Goal: Information Seeking & Learning: Learn about a topic

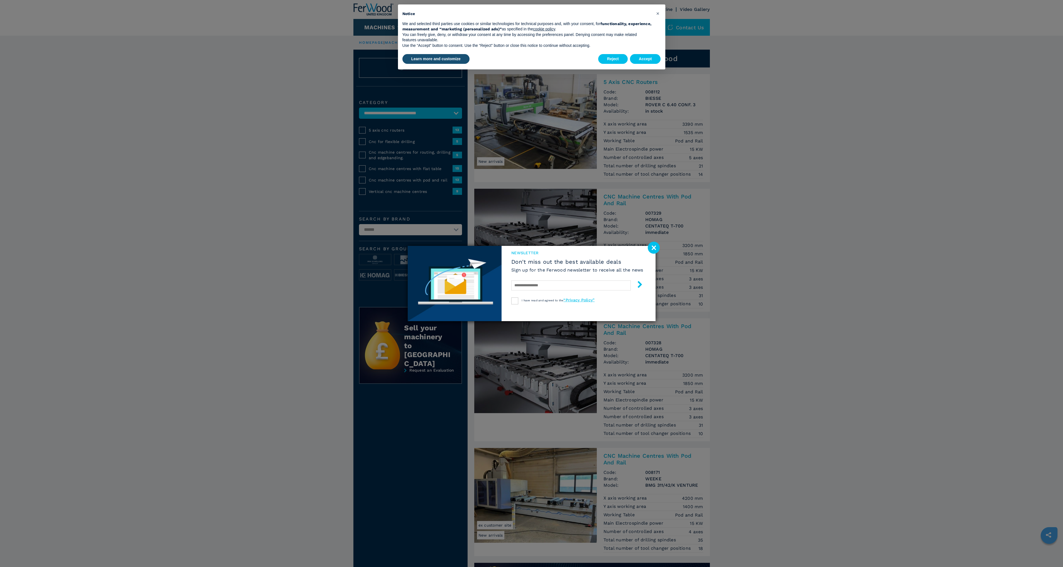
click at [511, 134] on div "newsletter Don't miss out the best available deals Sign up for the Ferwood news…" at bounding box center [531, 283] width 1063 height 567
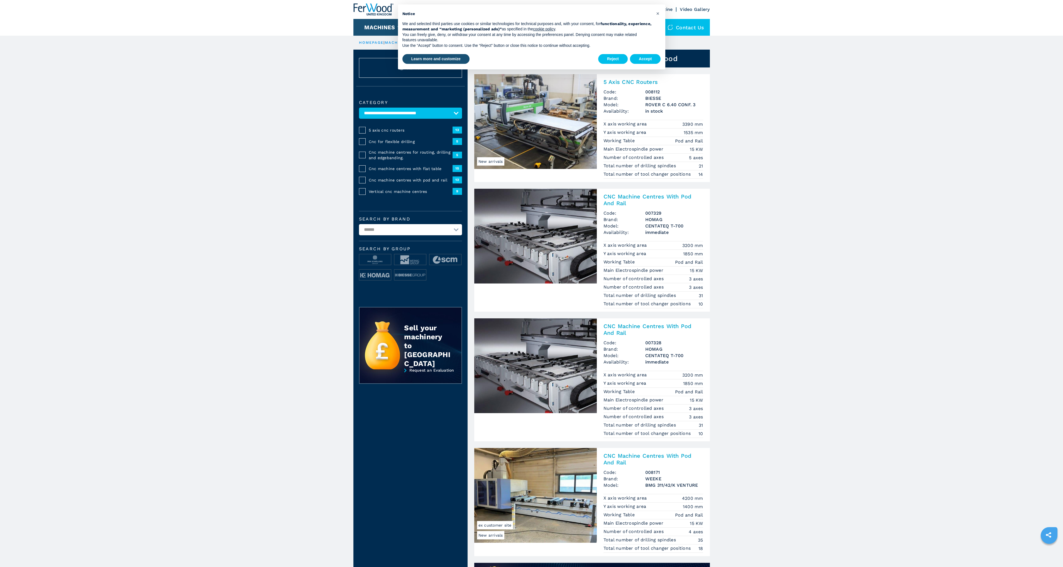
click at [500, 159] on span "New arrivals" at bounding box center [490, 161] width 27 height 8
click at [527, 122] on img at bounding box center [535, 121] width 123 height 95
click at [627, 80] on h2 "5 Axis CNC Routers" at bounding box center [654, 82] width 100 height 7
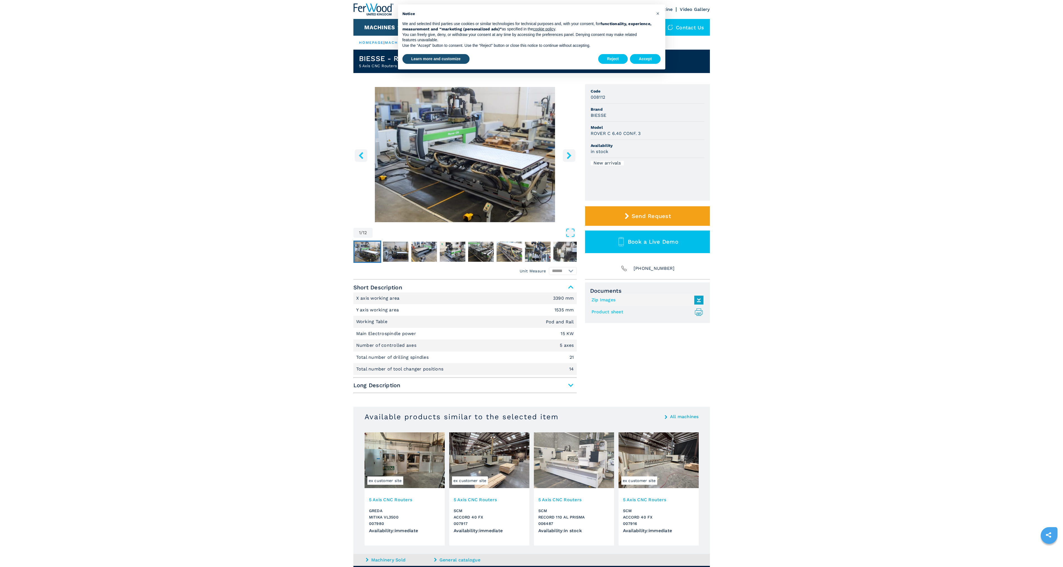
click at [570, 156] on icon "right-button" at bounding box center [569, 155] width 4 height 7
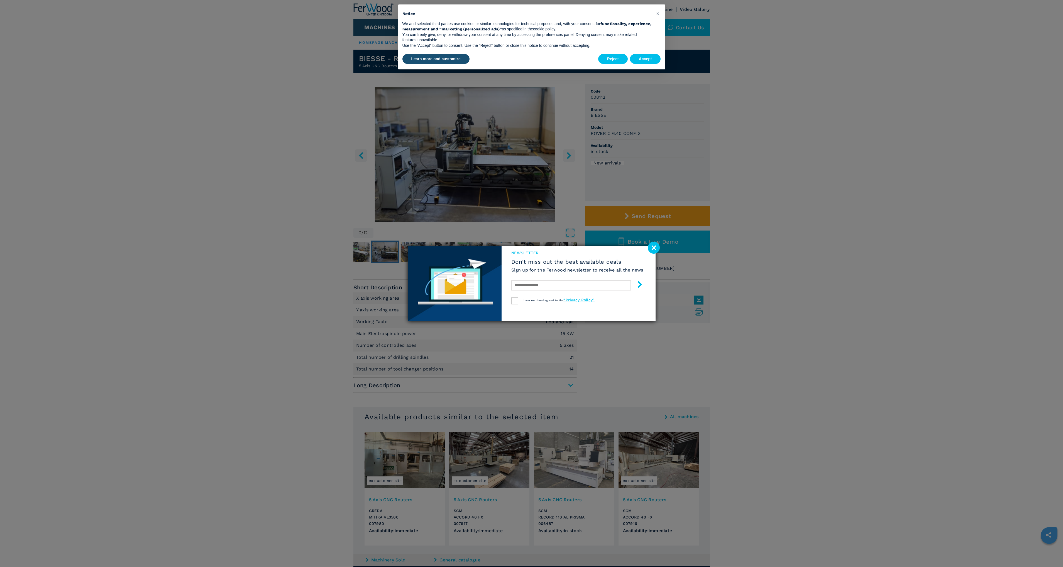
click at [650, 249] on image at bounding box center [654, 248] width 12 height 12
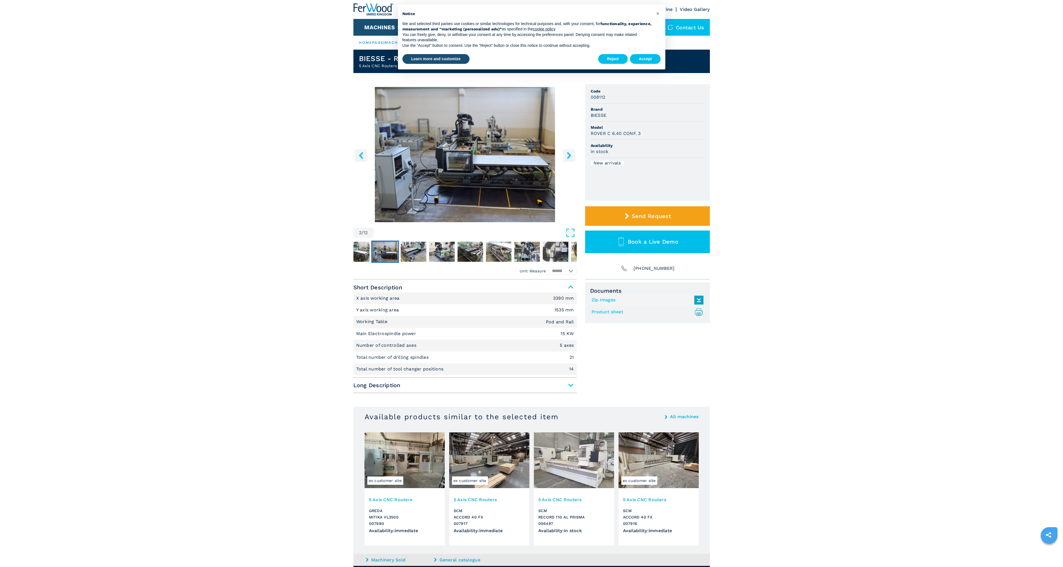
click at [569, 157] on icon "right-button" at bounding box center [569, 155] width 4 height 7
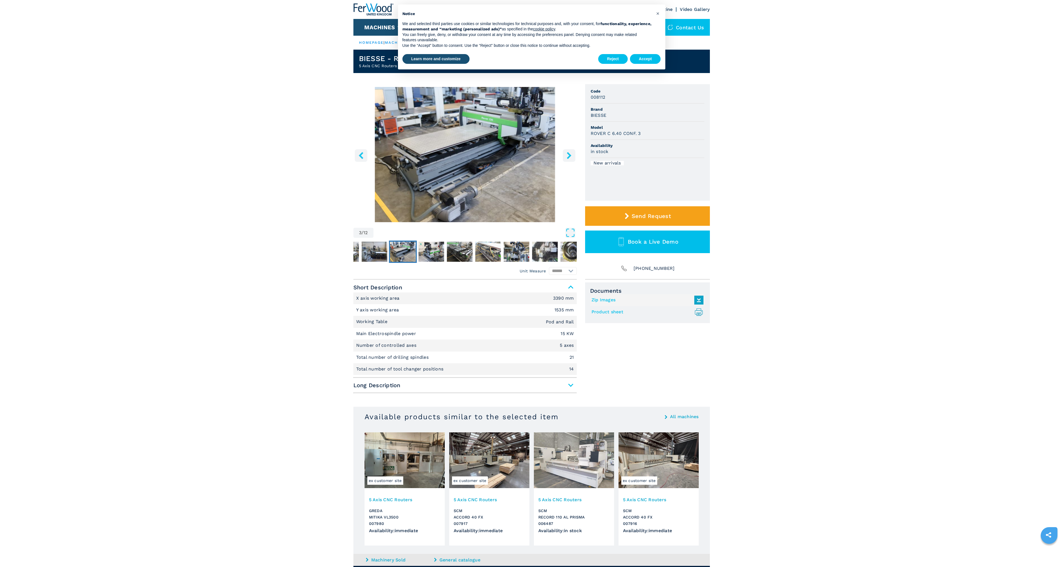
click at [569, 157] on icon "right-button" at bounding box center [569, 155] width 4 height 7
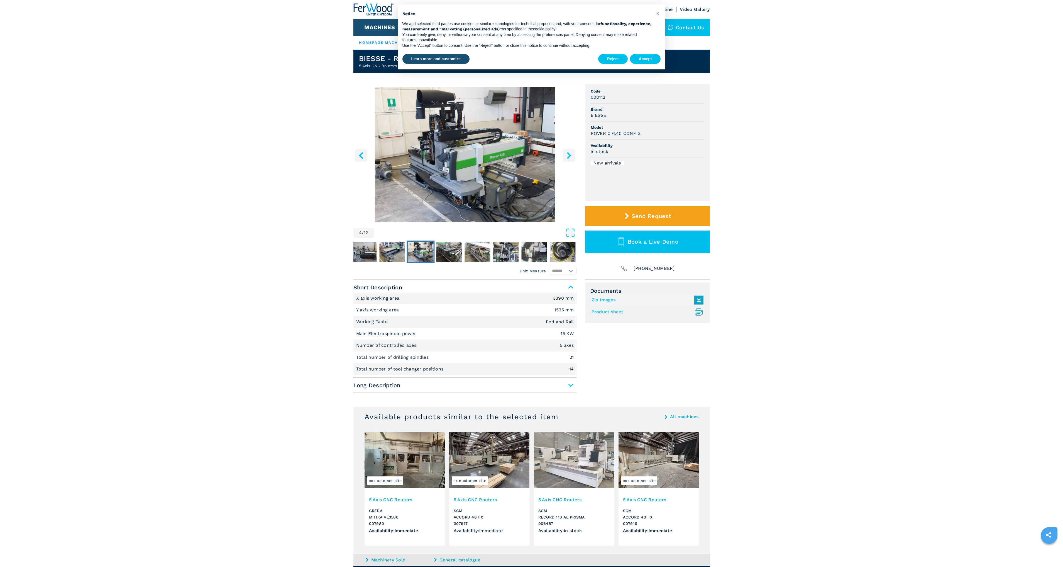
click at [569, 157] on icon "right-button" at bounding box center [569, 155] width 4 height 7
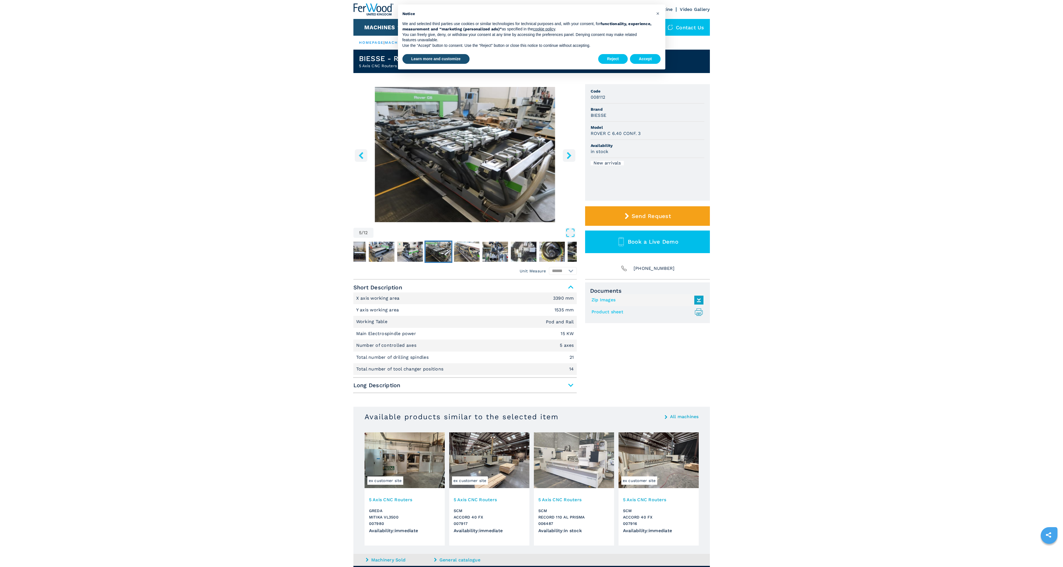
click at [569, 157] on icon "right-button" at bounding box center [569, 155] width 4 height 7
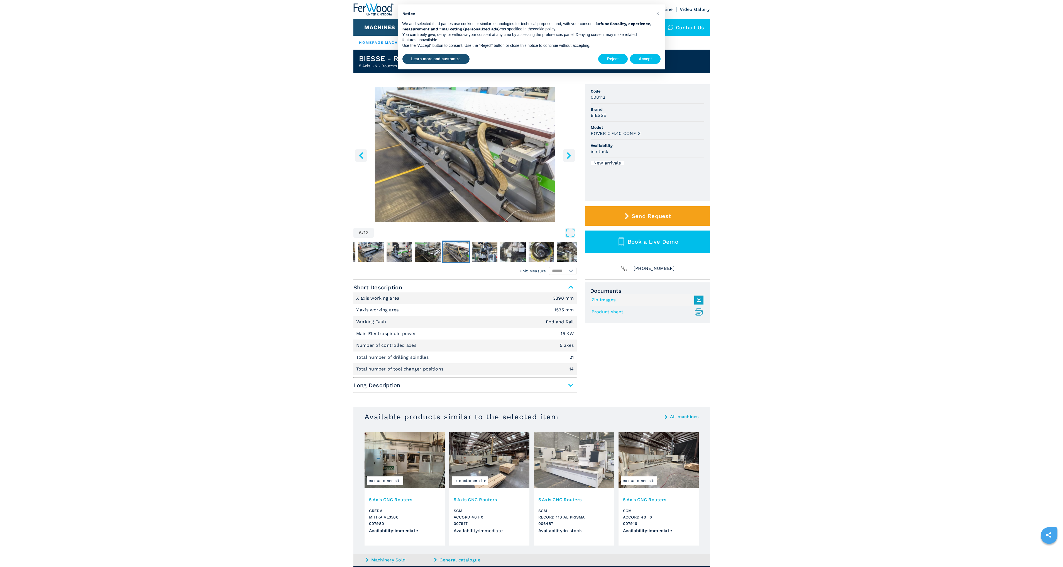
click at [569, 157] on icon "right-button" at bounding box center [569, 155] width 4 height 7
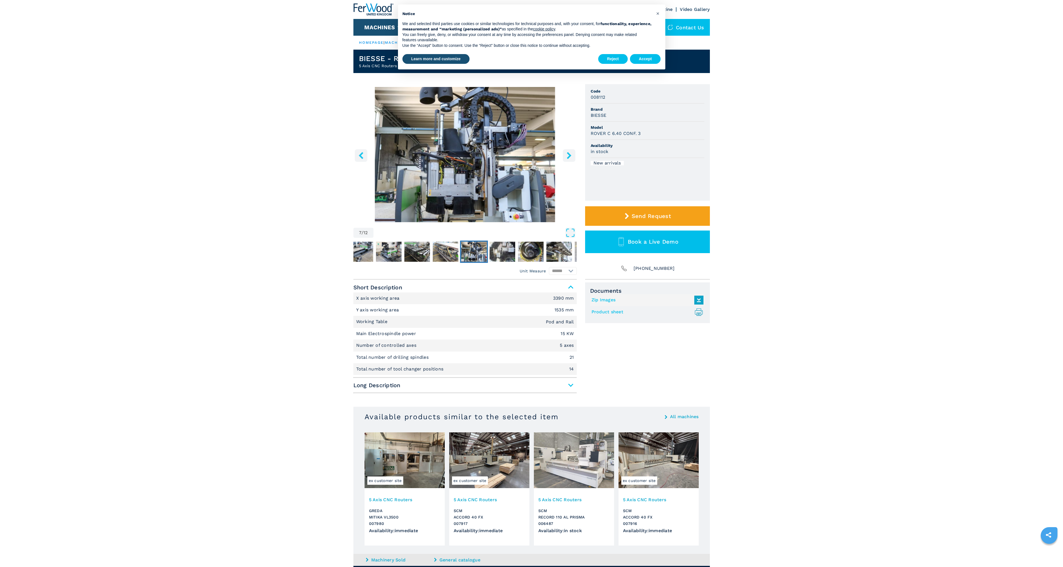
click at [569, 157] on icon "right-button" at bounding box center [569, 155] width 4 height 7
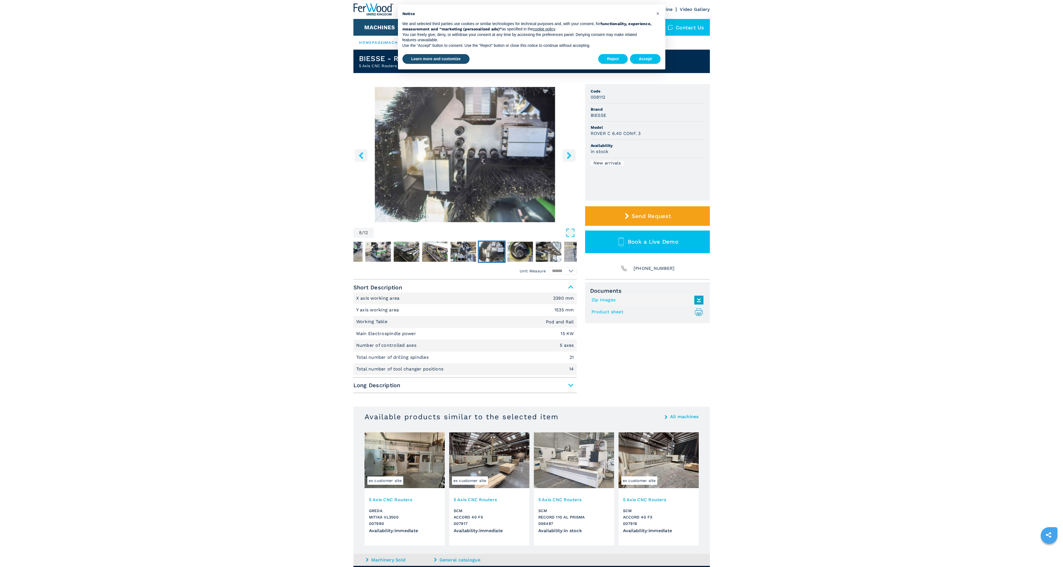
click at [569, 157] on icon "right-button" at bounding box center [569, 155] width 4 height 7
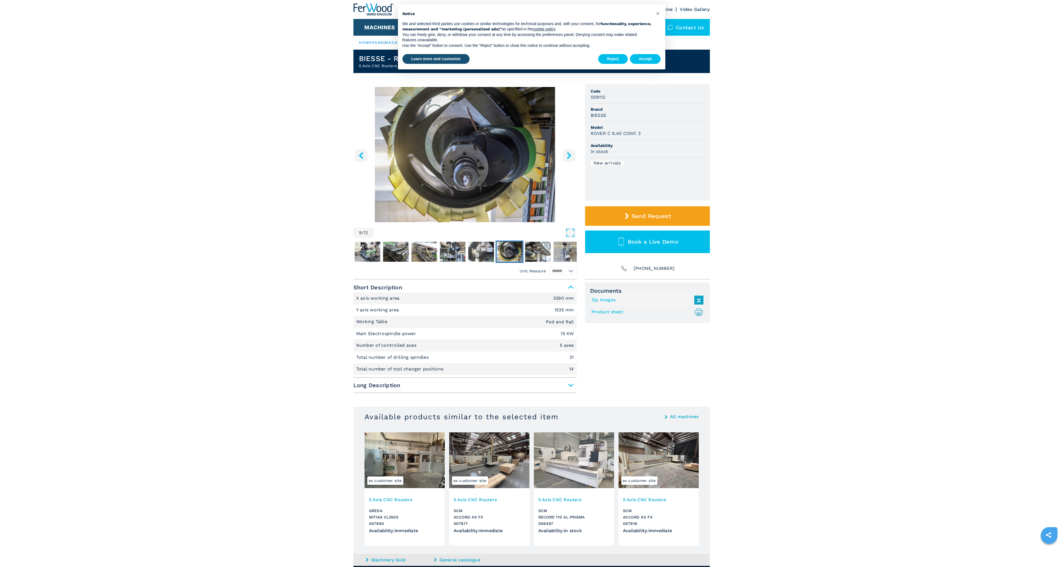
click at [569, 157] on icon "right-button" at bounding box center [569, 155] width 4 height 7
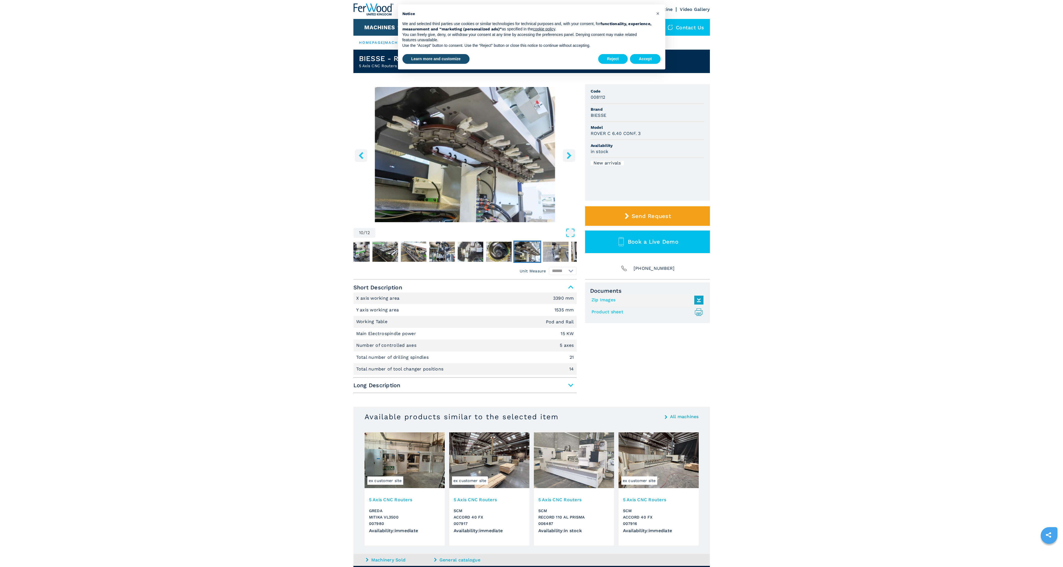
click at [569, 157] on icon "right-button" at bounding box center [569, 155] width 4 height 7
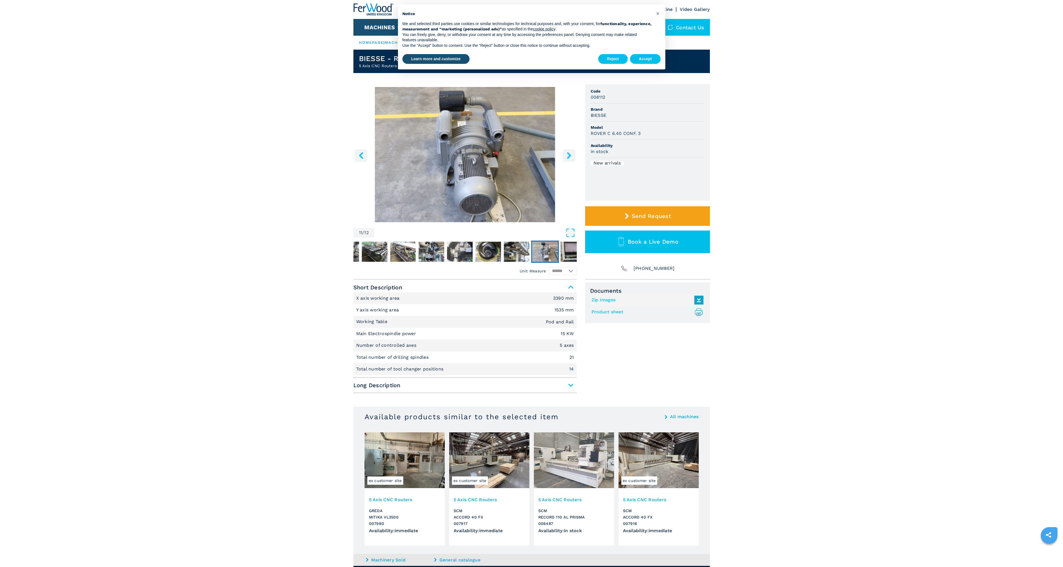
click at [569, 157] on icon "right-button" at bounding box center [569, 155] width 4 height 7
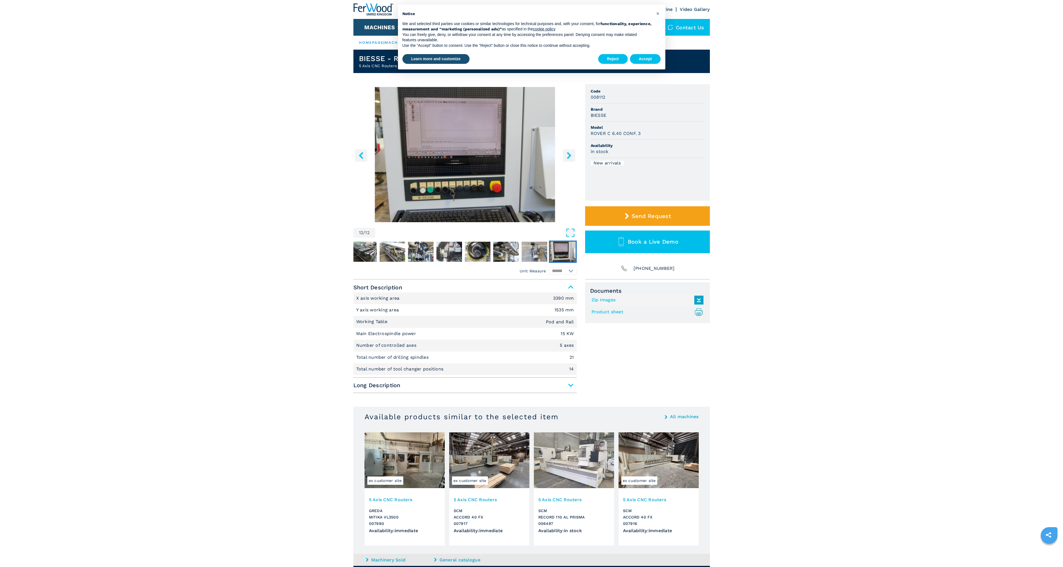
click at [569, 157] on icon "right-button" at bounding box center [569, 155] width 4 height 7
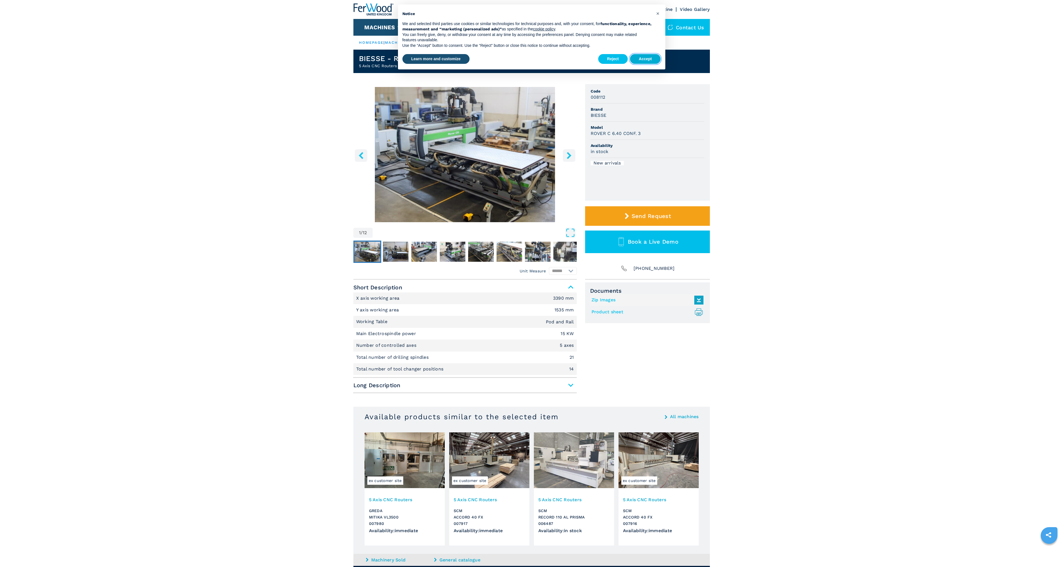
click at [646, 55] on button "Accept" at bounding box center [645, 59] width 31 height 10
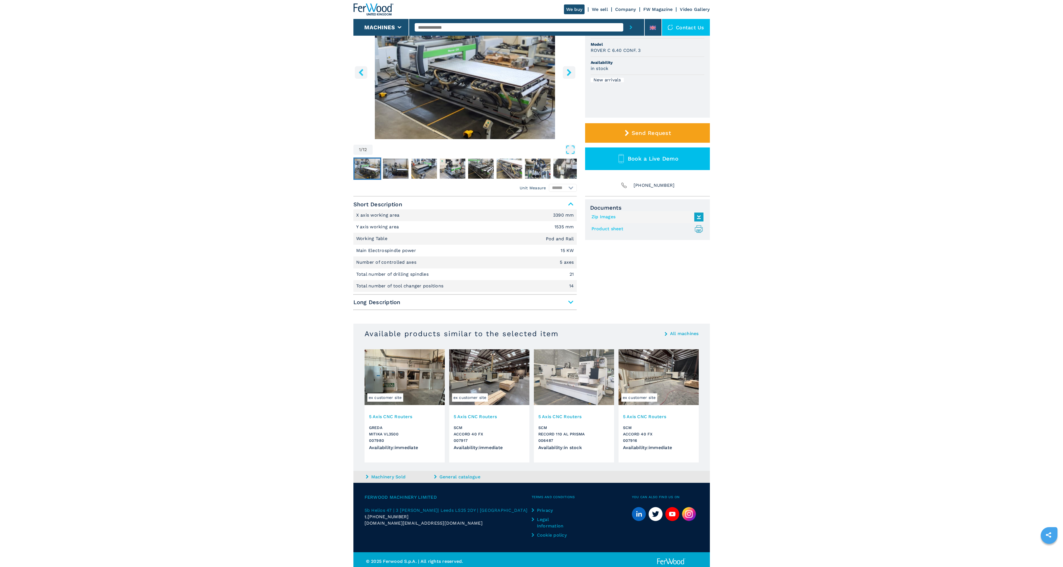
scroll to position [86, 0]
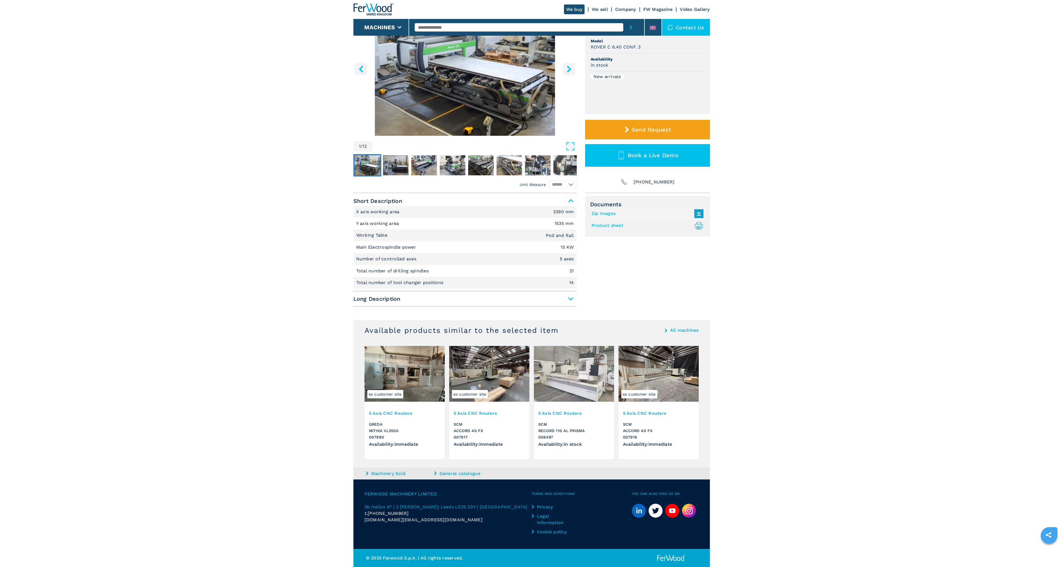
click at [571, 295] on span "Long Description" at bounding box center [465, 299] width 223 height 10
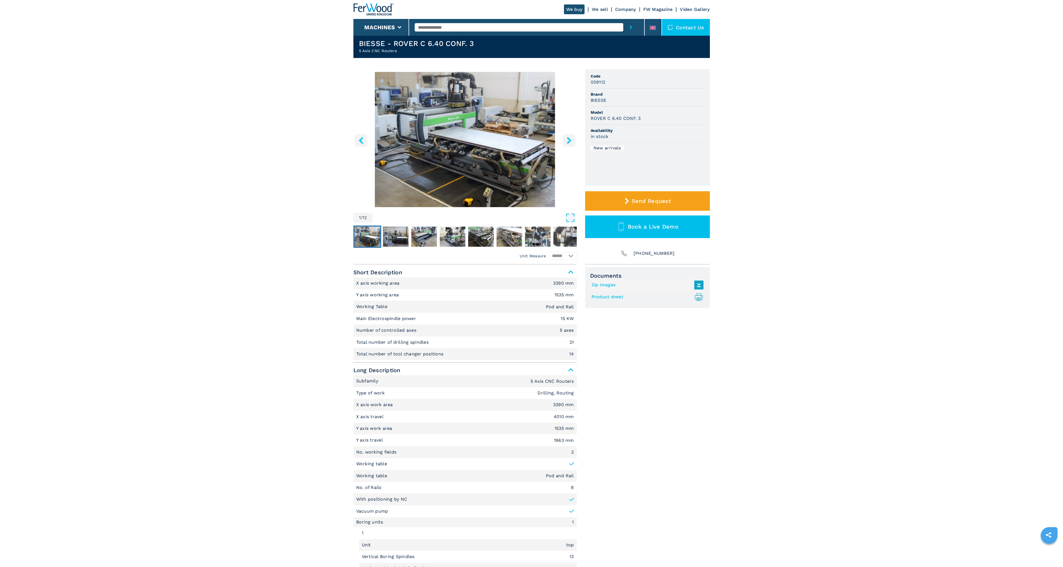
scroll to position [0, 0]
